Goal: Information Seeking & Learning: Learn about a topic

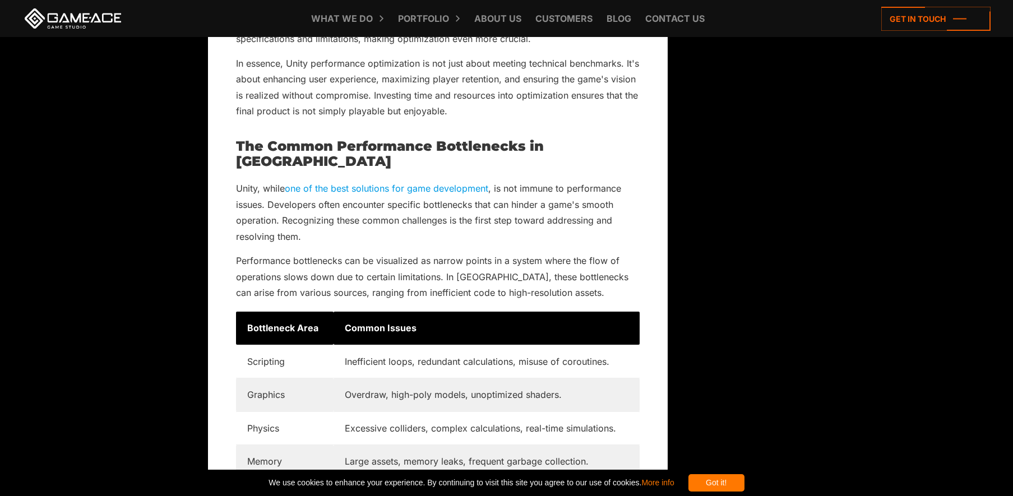
scroll to position [1211, 0]
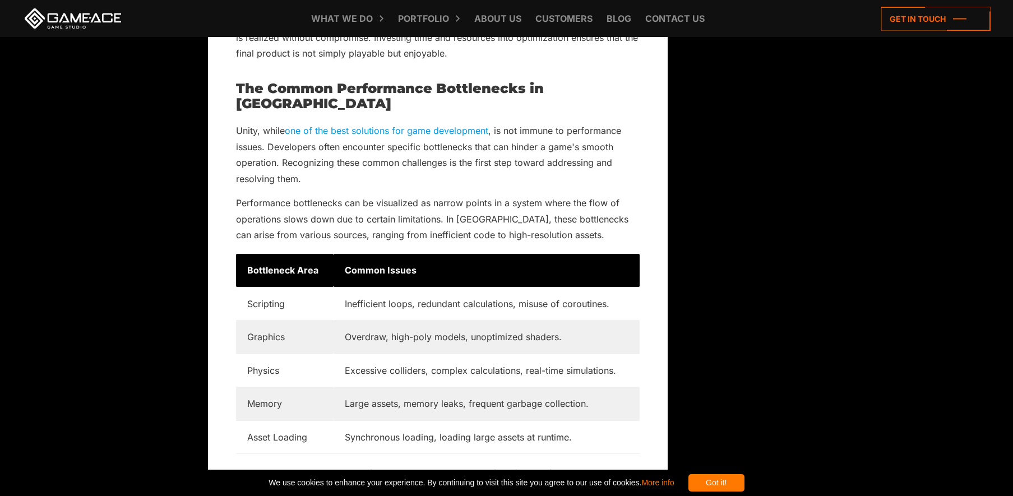
click at [400, 327] on td "Overdraw, high-poly models, unoptimized shaders." at bounding box center [486, 337] width 306 height 33
click at [395, 293] on td "Inefficient loops, redundant calculations, misuse of coroutines." at bounding box center [486, 303] width 306 height 33
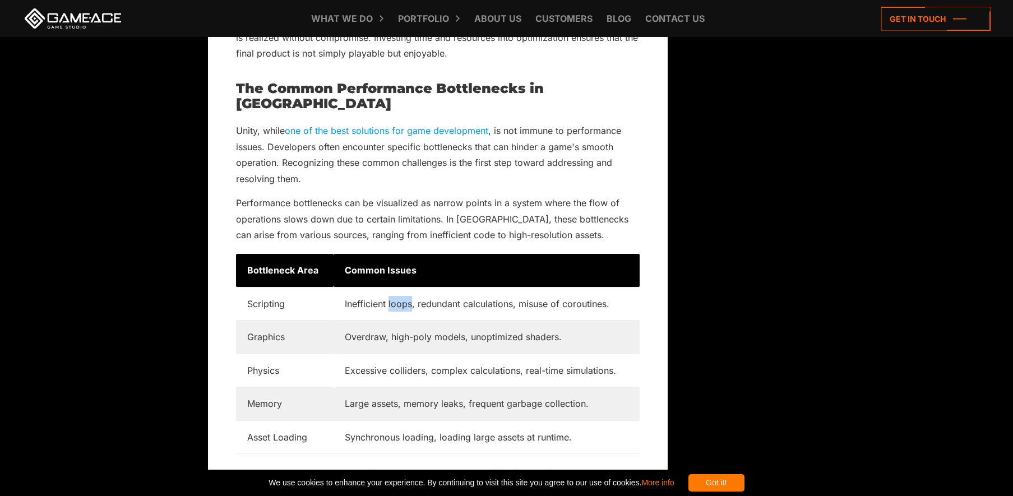
click at [395, 293] on td "Inefficient loops, redundant calculations, misuse of coroutines." at bounding box center [486, 303] width 306 height 33
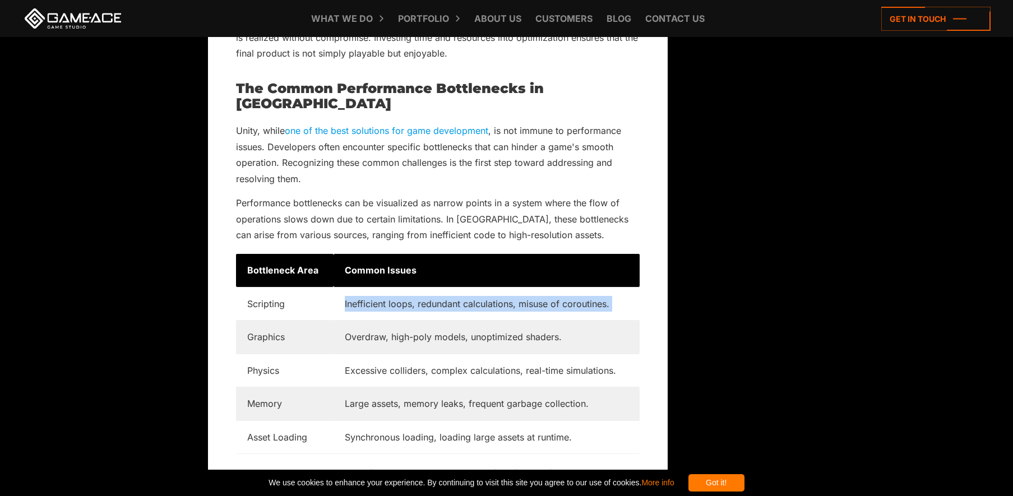
click at [395, 293] on td "Inefficient loops, redundant calculations, misuse of coroutines." at bounding box center [486, 303] width 306 height 33
click at [362, 203] on p "Performance bottlenecks can be visualized as narrow points in a system where th…" at bounding box center [438, 219] width 404 height 48
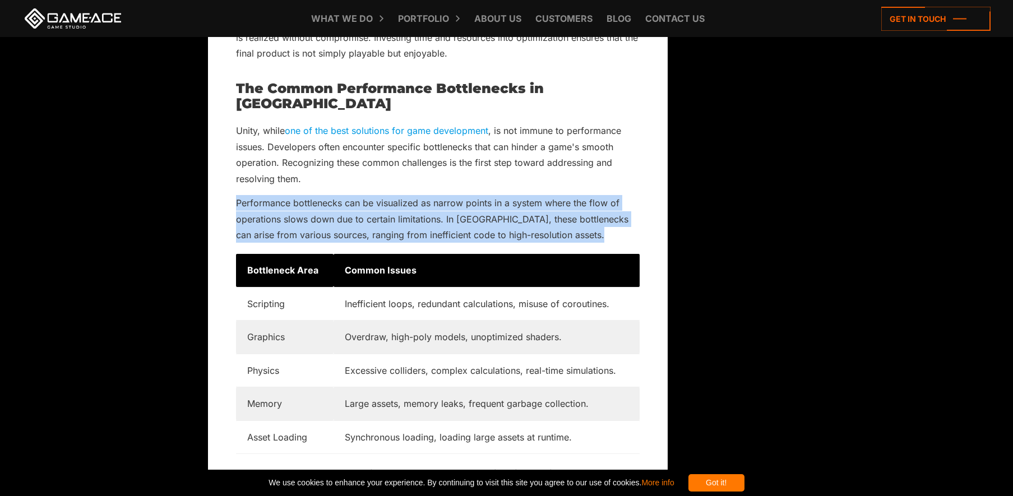
click at [362, 203] on p "Performance bottlenecks can be visualized as narrow points in a system where th…" at bounding box center [438, 219] width 404 height 48
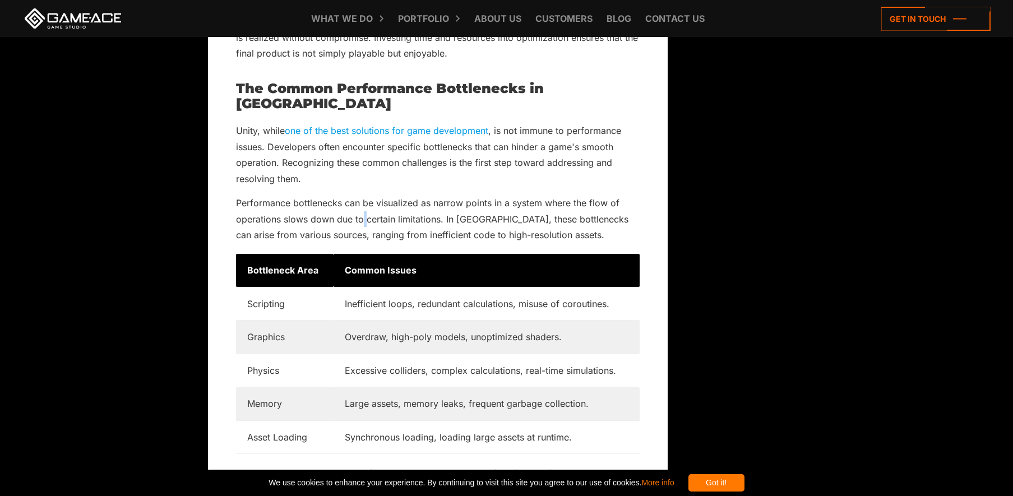
click at [362, 203] on p "Performance bottlenecks can be visualized as narrow points in a system where th…" at bounding box center [438, 219] width 404 height 48
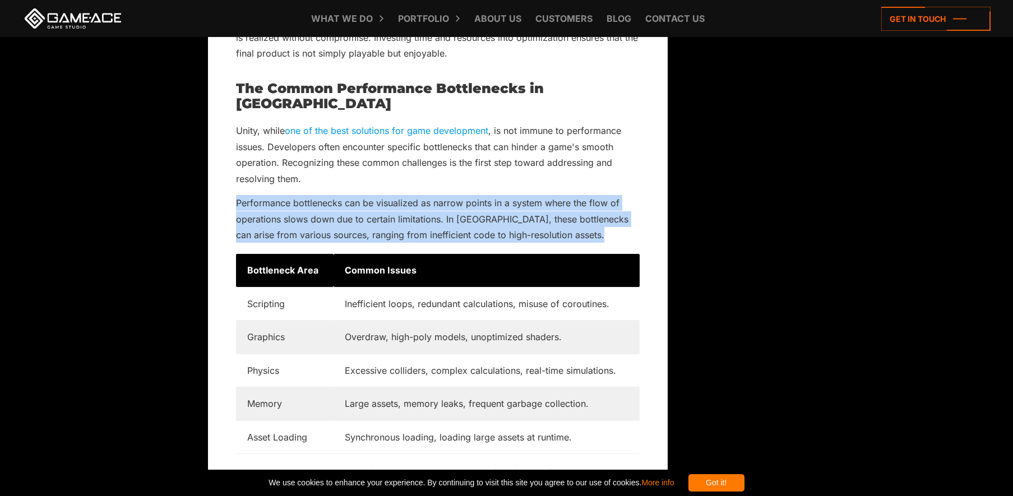
click at [362, 203] on p "Performance bottlenecks can be visualized as narrow points in a system where th…" at bounding box center [438, 219] width 404 height 48
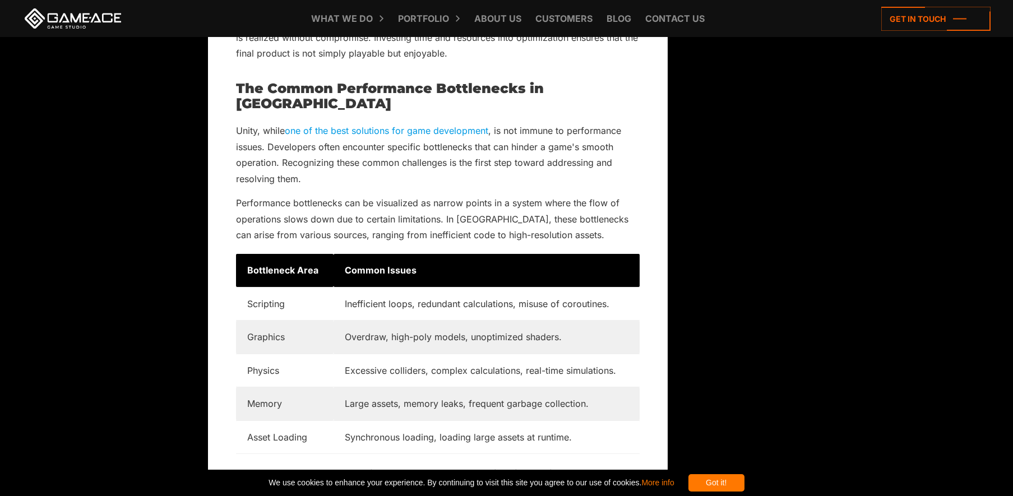
click at [592, 287] on td "Inefficient loops, redundant calculations, misuse of coroutines." at bounding box center [486, 303] width 306 height 33
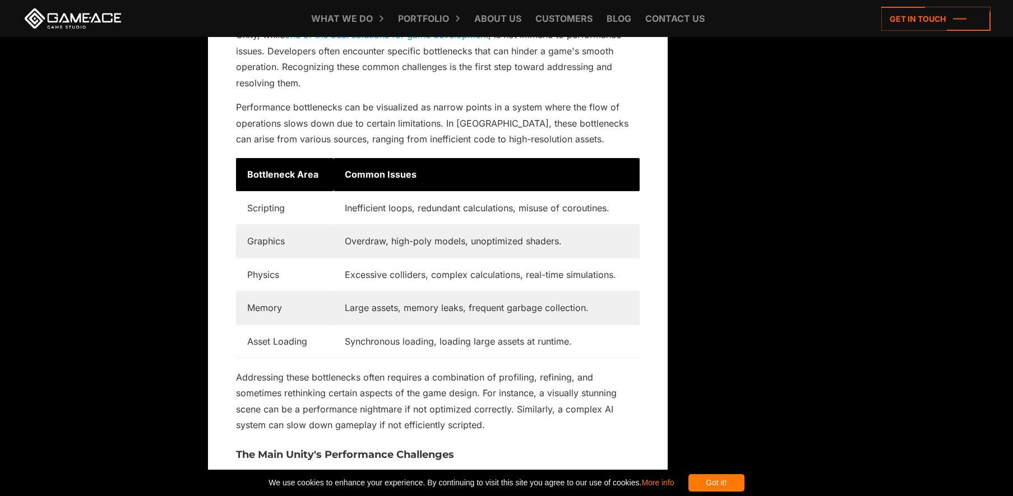
scroll to position [1345, 0]
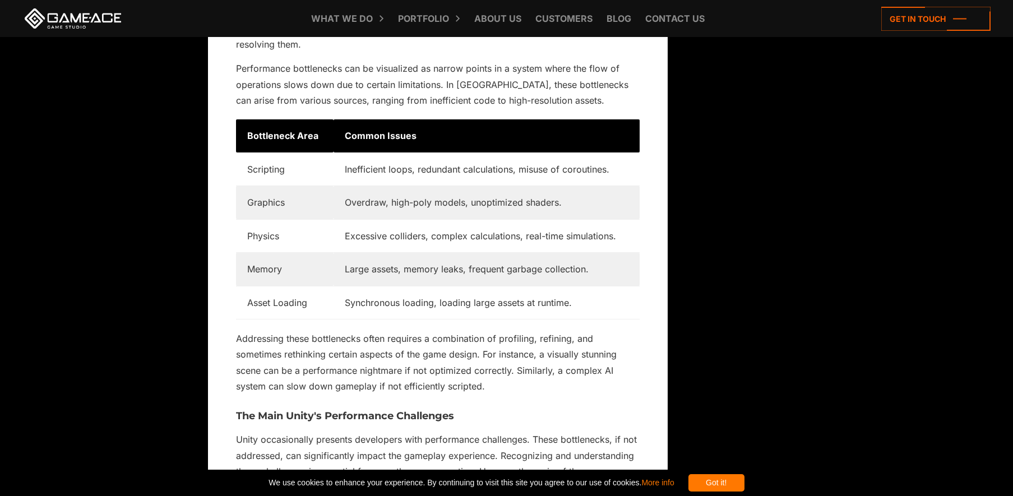
click at [383, 255] on td "Large assets, memory leaks, frequent garbage collection." at bounding box center [486, 269] width 306 height 33
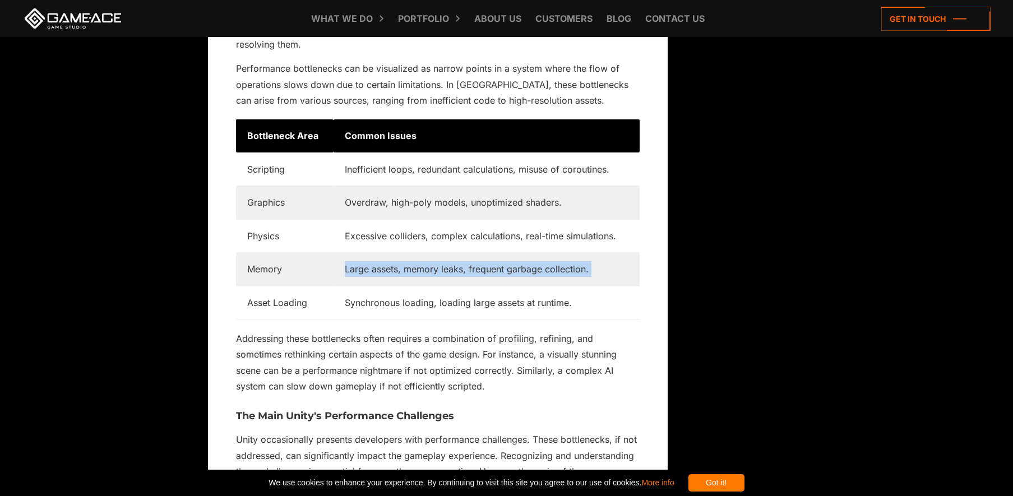
click at [383, 255] on td "Large assets, memory leaks, frequent garbage collection." at bounding box center [486, 269] width 306 height 33
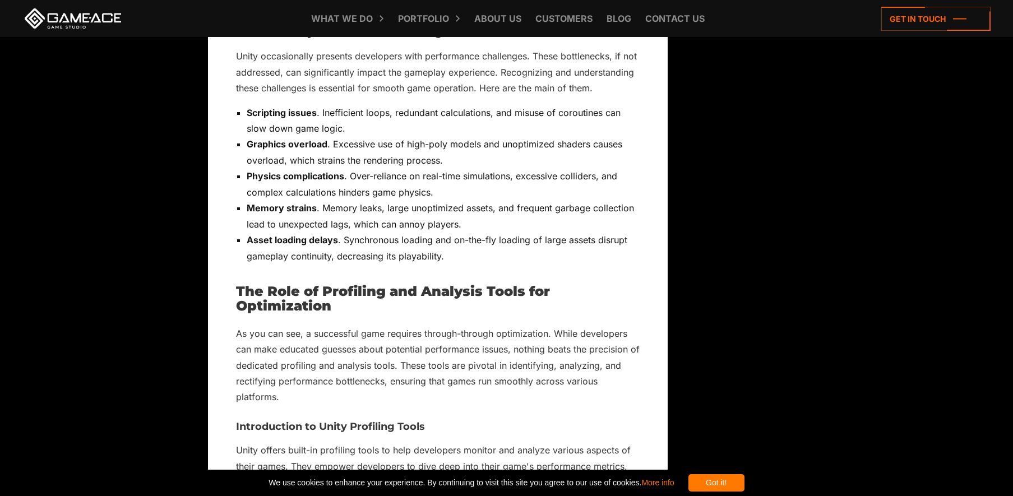
scroll to position [1614, 0]
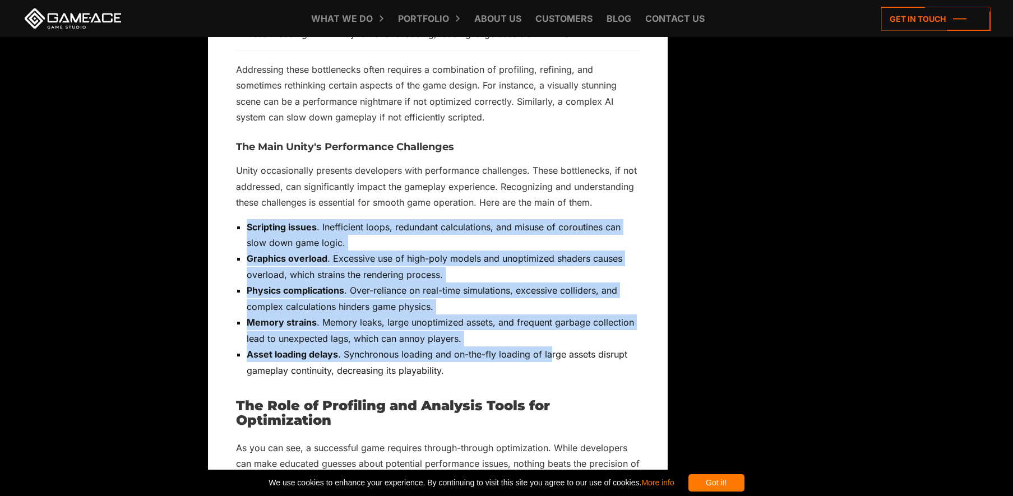
drag, startPoint x: 304, startPoint y: 198, endPoint x: 549, endPoint y: 339, distance: 282.0
click at [549, 346] on li "Asset loading delays . Synchronous loading and on-the-fly loading of large asse…" at bounding box center [443, 362] width 393 height 32
drag, startPoint x: 526, startPoint y: 356, endPoint x: 411, endPoint y: 225, distance: 174.4
click at [411, 225] on ul "Scripting issues . Inefficient loops, redundant calculations, and misuse of cor…" at bounding box center [438, 298] width 404 height 159
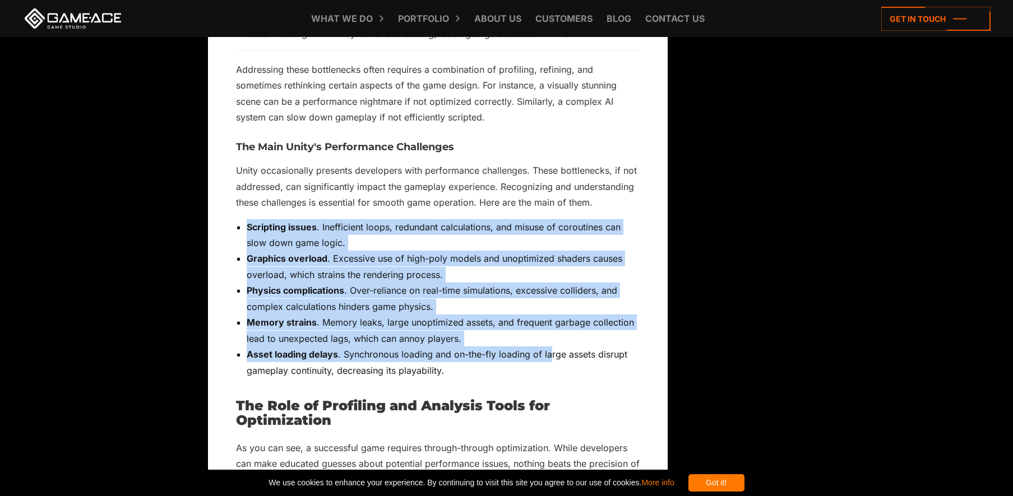
click at [411, 225] on li "Scripting issues . Inefficient loops, redundant calculations, and misuse of cor…" at bounding box center [443, 235] width 393 height 32
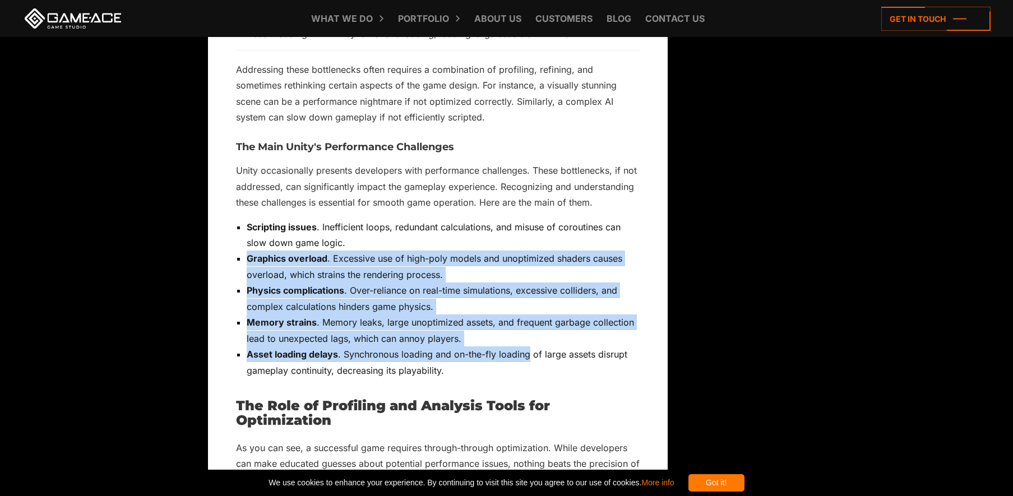
drag, startPoint x: 411, startPoint y: 225, endPoint x: 543, endPoint y: 349, distance: 180.8
click at [543, 349] on ul "Scripting issues . Inefficient loops, redundant calculations, and misuse of cor…" at bounding box center [438, 298] width 404 height 159
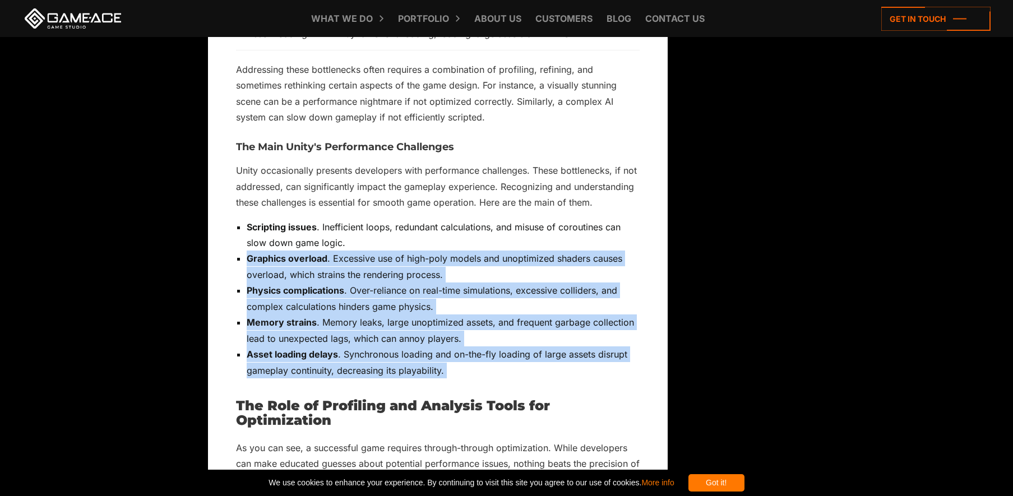
click at [543, 349] on li "Asset loading delays . Synchronous loading and on-the-fly loading of large asse…" at bounding box center [443, 362] width 393 height 32
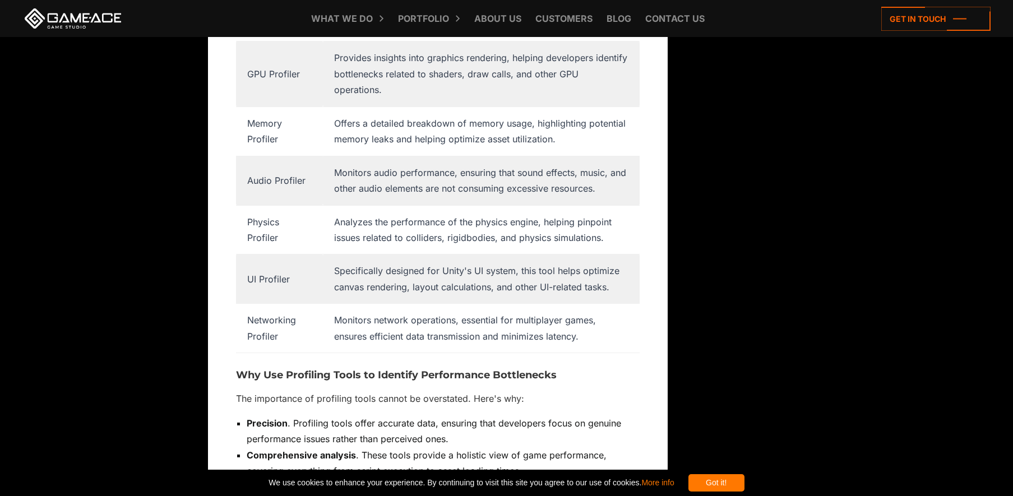
scroll to position [2489, 0]
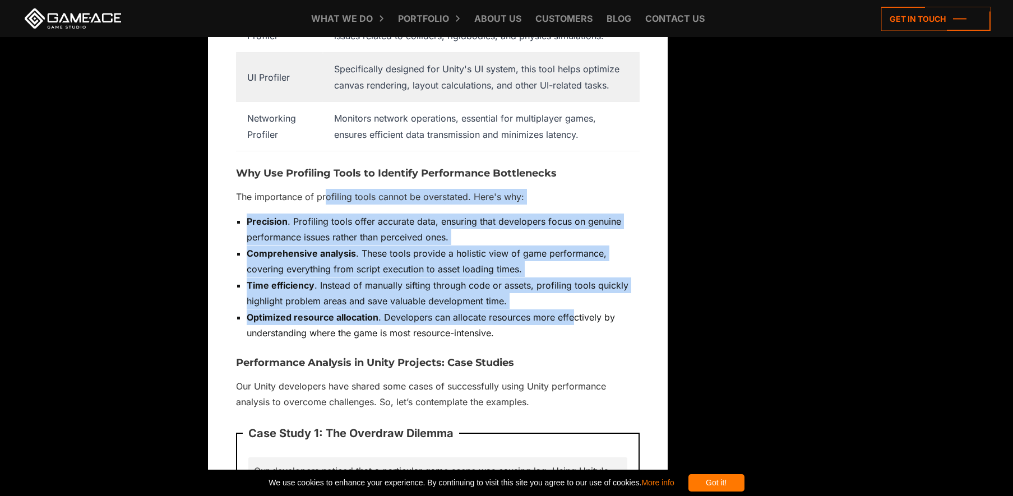
drag, startPoint x: 359, startPoint y: 200, endPoint x: 575, endPoint y: 284, distance: 231.6
click at [575, 309] on li "Optimized resource allocation . Developers can allocate resources more effectiv…" at bounding box center [443, 325] width 393 height 32
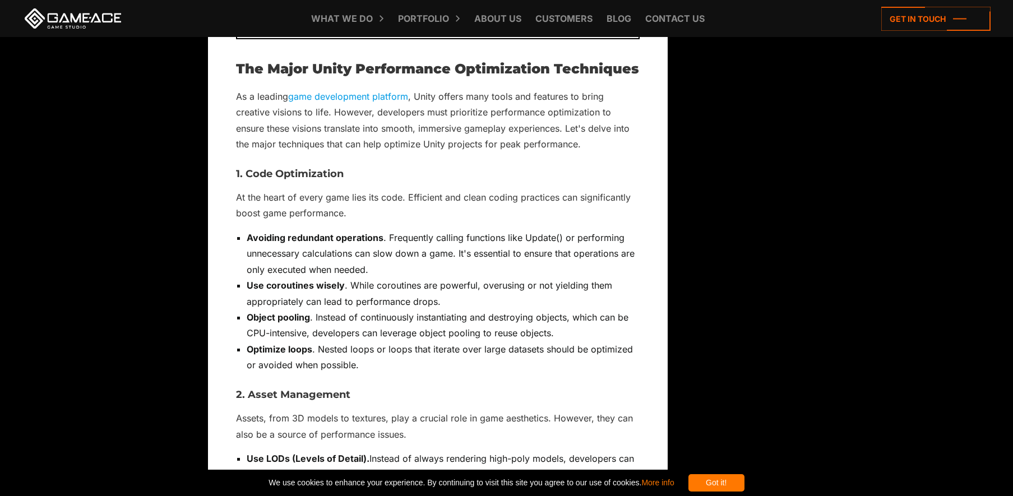
scroll to position [3901, 0]
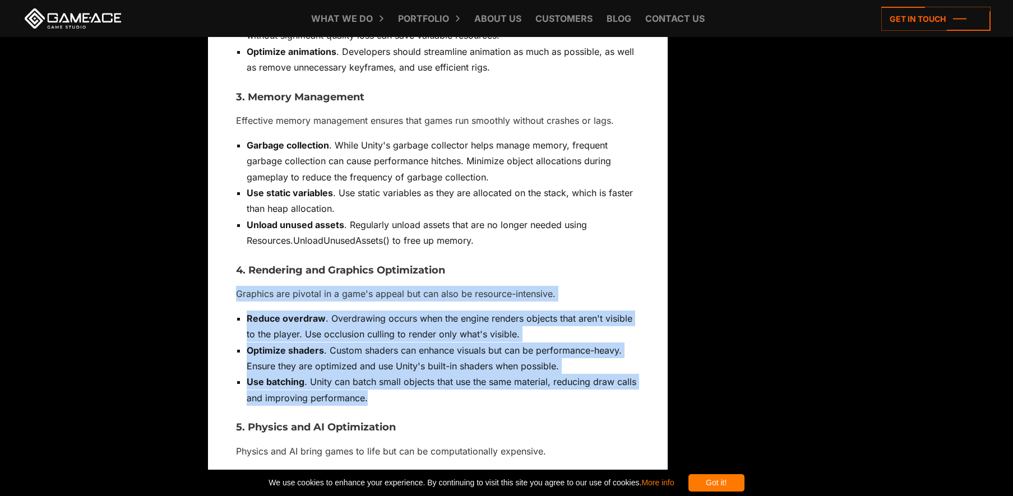
drag, startPoint x: 356, startPoint y: 250, endPoint x: 541, endPoint y: 377, distance: 225.0
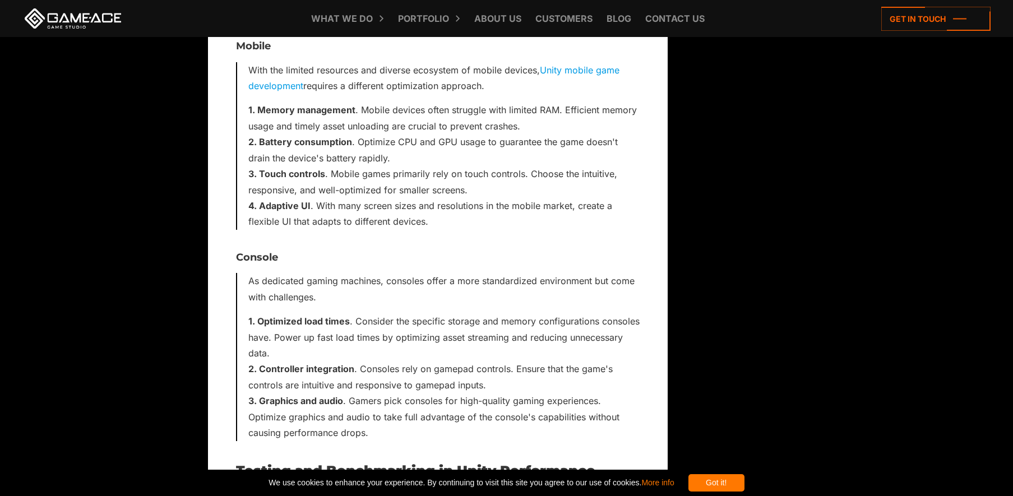
scroll to position [4910, 0]
